Goal: Transaction & Acquisition: Purchase product/service

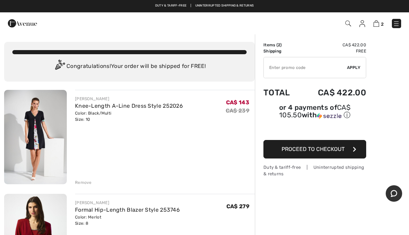
click at [82, 180] on div "Remove" at bounding box center [83, 182] width 17 height 6
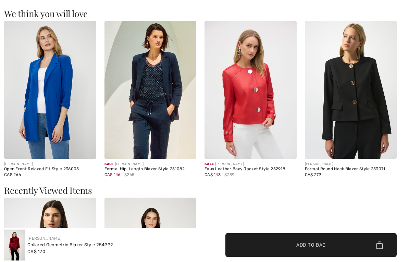
scroll to position [811, 0]
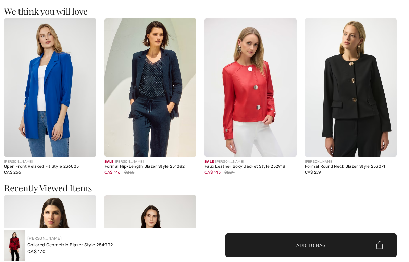
click at [159, 195] on img at bounding box center [151, 264] width 92 height 138
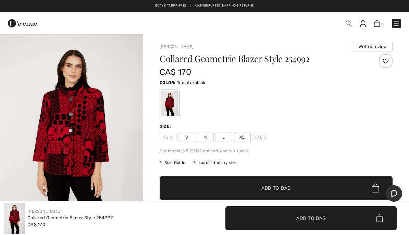
click at [178, 162] on span "Size Guide" at bounding box center [173, 162] width 26 height 6
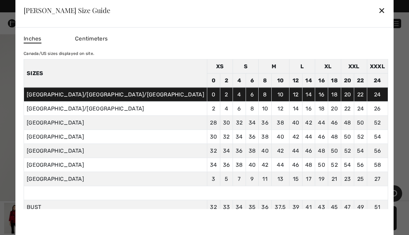
click at [379, 10] on div "✕" at bounding box center [382, 10] width 7 height 14
